Goal: Task Accomplishment & Management: Manage account settings

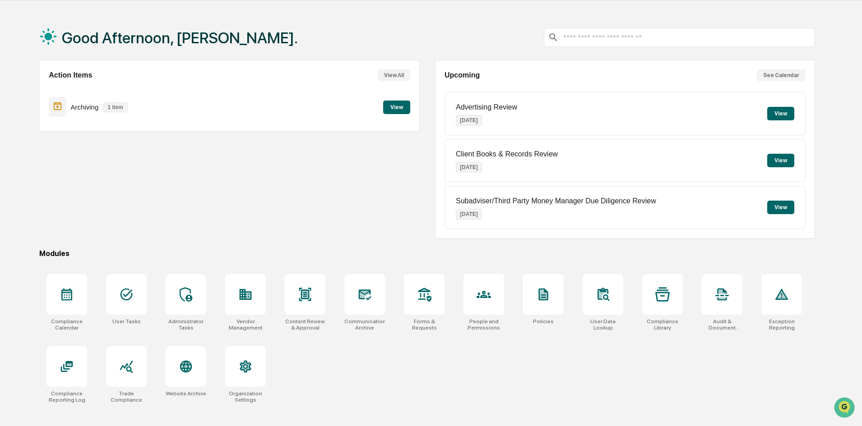
scroll to position [43, 0]
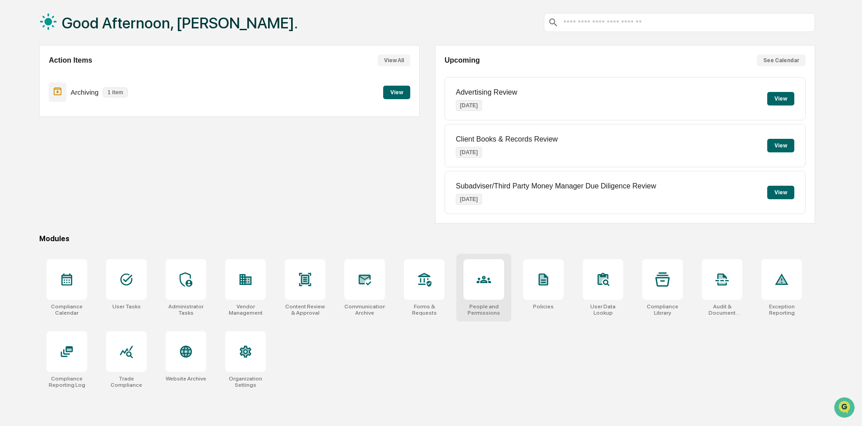
click at [479, 275] on icon at bounding box center [483, 280] width 14 height 14
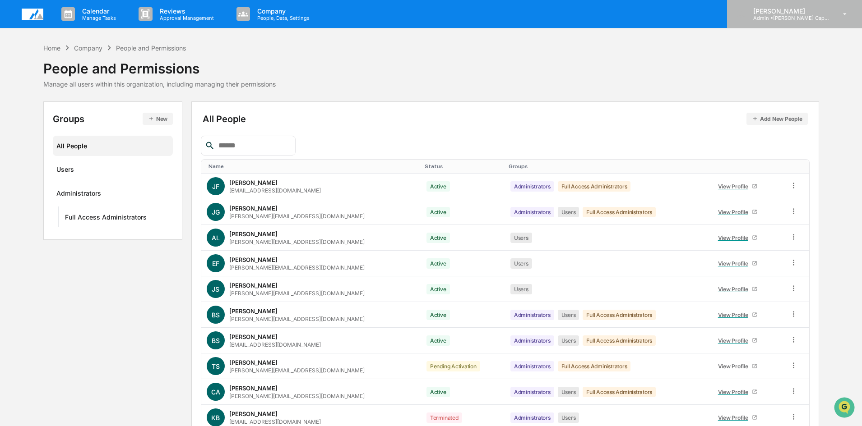
click at [793, 24] on div "[PERSON_NAME] Admin • [PERSON_NAME] Capital Management" at bounding box center [794, 14] width 135 height 28
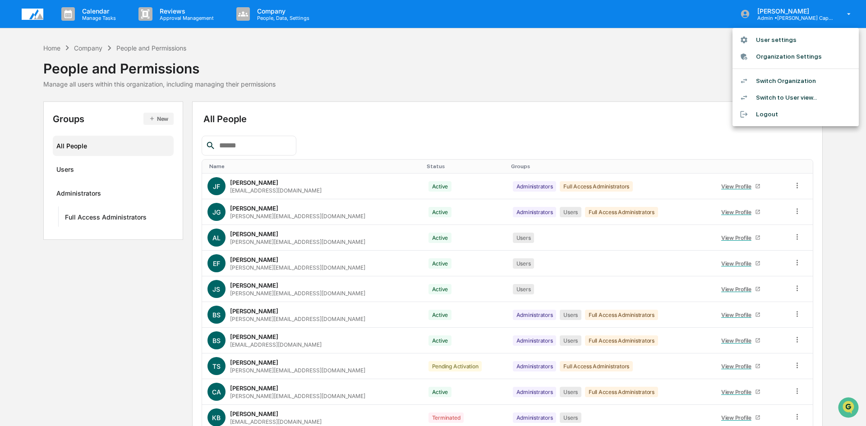
click at [786, 77] on li "Switch Organization" at bounding box center [796, 81] width 126 height 17
